Goal: Transaction & Acquisition: Obtain resource

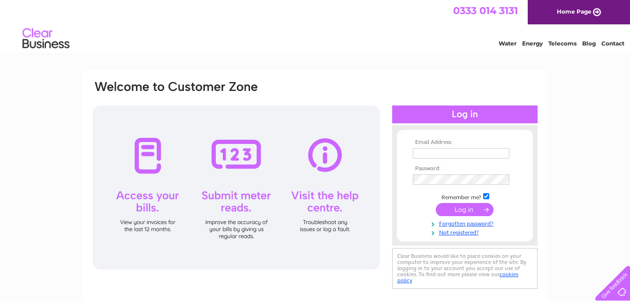
type input "office@abingtoncc.co.uk"
click at [471, 210] on input "submit" at bounding box center [465, 209] width 58 height 13
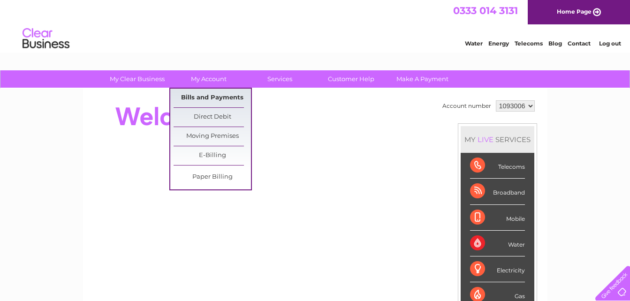
click at [212, 98] on link "Bills and Payments" at bounding box center [212, 98] width 77 height 19
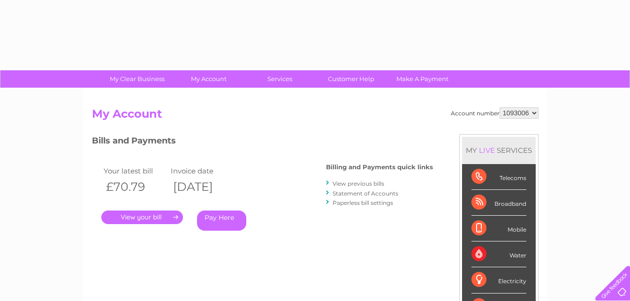
click at [212, 98] on div "Account number 1093006 My Account MY LIVE SERVICES Telecoms Broadband Mobile Wa…" at bounding box center [315, 244] width 464 height 311
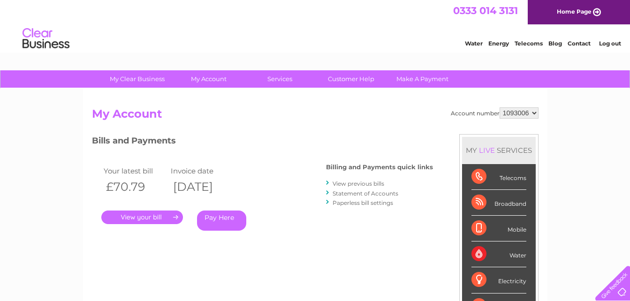
click at [137, 215] on link "." at bounding box center [142, 218] width 82 height 14
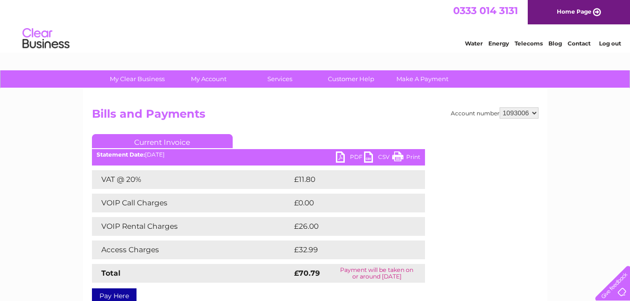
click at [374, 159] on link "CSV" at bounding box center [378, 159] width 28 height 14
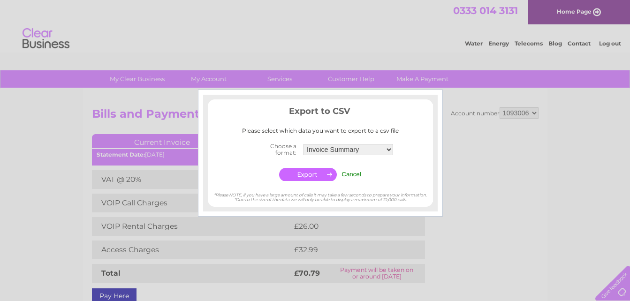
click at [465, 157] on div at bounding box center [315, 150] width 630 height 301
click at [350, 174] on input "Cancel" at bounding box center [352, 174] width 20 height 7
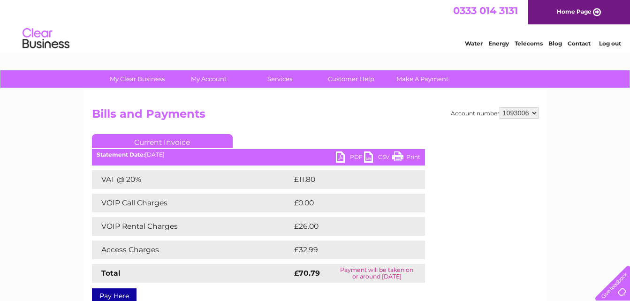
click at [400, 156] on link "Print" at bounding box center [406, 159] width 28 height 14
click at [375, 158] on link "CSV" at bounding box center [378, 159] width 28 height 14
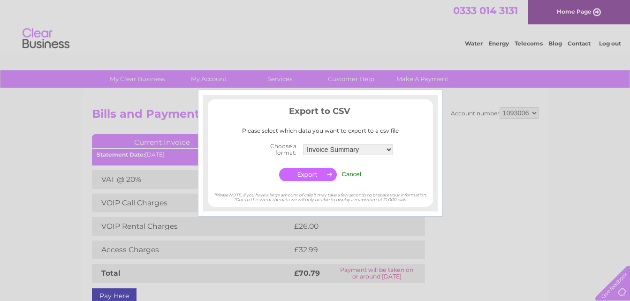
click at [536, 127] on div at bounding box center [315, 150] width 630 height 301
click at [478, 136] on div at bounding box center [315, 150] width 630 height 301
click at [429, 276] on div at bounding box center [315, 150] width 630 height 301
click at [470, 151] on div at bounding box center [315, 150] width 630 height 301
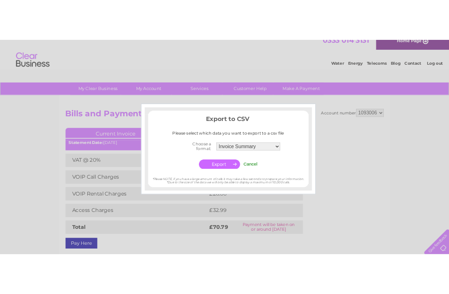
scroll to position [11, 0]
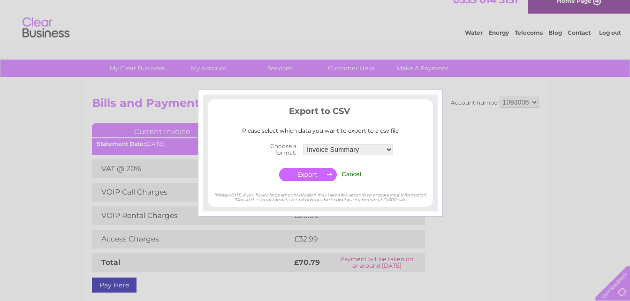
click at [492, 131] on div at bounding box center [315, 150] width 630 height 301
click at [357, 175] on input "Cancel" at bounding box center [352, 174] width 20 height 7
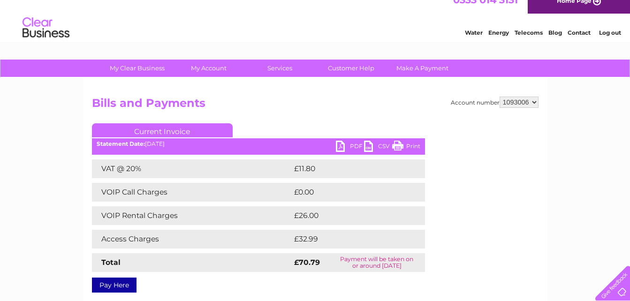
click at [343, 145] on link "PDF" at bounding box center [350, 148] width 28 height 14
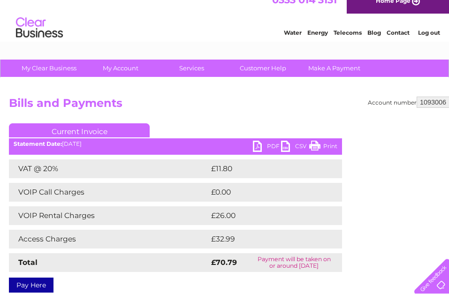
click at [423, 33] on link "Log out" at bounding box center [429, 32] width 22 height 7
